Goal: Complete application form: Complete application form

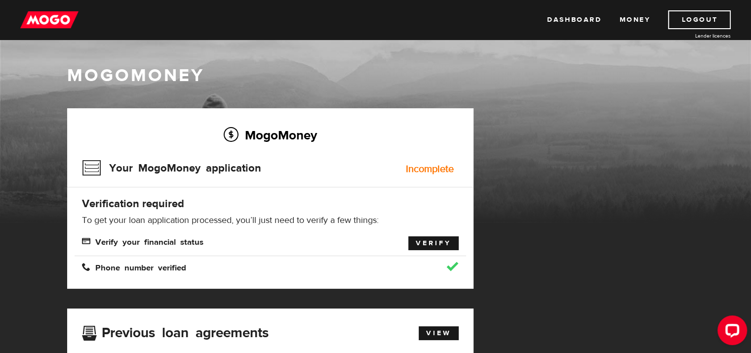
click at [426, 242] on link "Verify" at bounding box center [433, 243] width 50 height 14
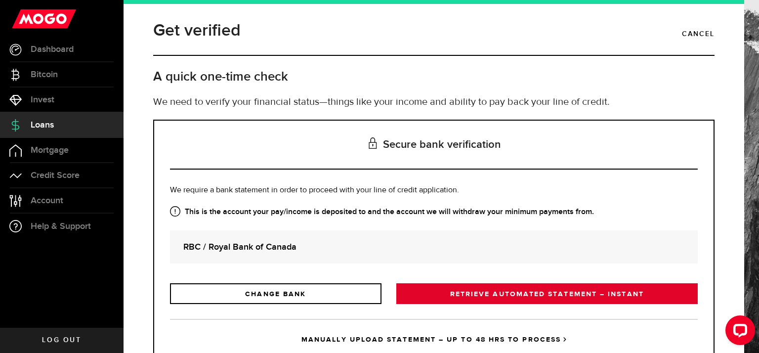
click at [506, 297] on link "RETRIEVE AUTOMATED STATEMENT – INSTANT" at bounding box center [546, 293] width 301 height 21
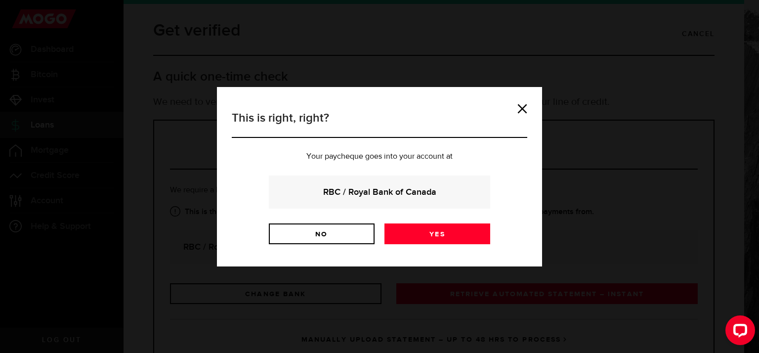
click at [423, 193] on strong "RBC / Royal Bank of Canada" at bounding box center [379, 191] width 195 height 13
click at [428, 230] on link "Yes" at bounding box center [437, 233] width 106 height 21
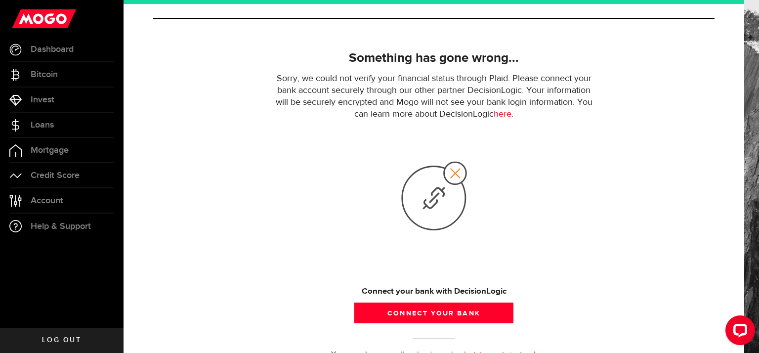
scroll to position [82, 0]
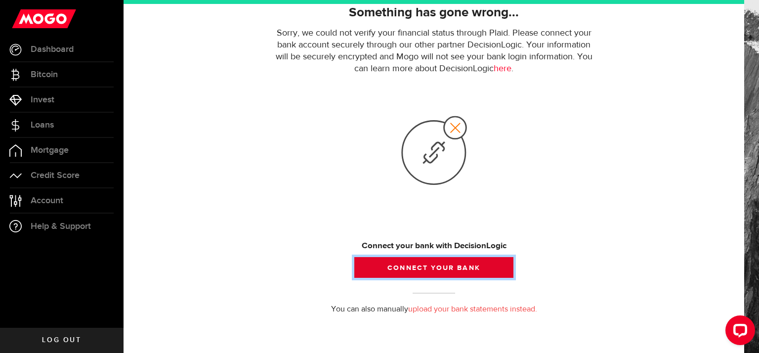
click at [409, 267] on button "Connect your bank" at bounding box center [433, 267] width 159 height 21
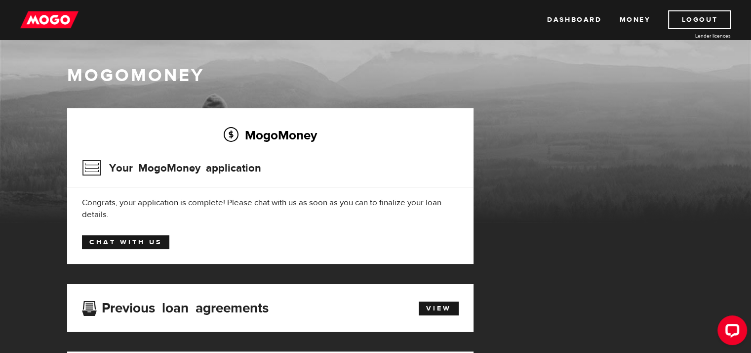
click at [150, 243] on link "Chat with us" at bounding box center [125, 242] width 87 height 14
